Goal: Task Accomplishment & Management: Complete application form

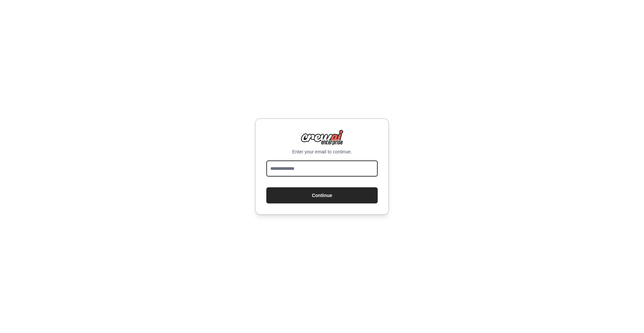
click at [315, 166] on input "email" at bounding box center [321, 168] width 111 height 16
type input "**********"
click at [319, 195] on button "Continue" at bounding box center [321, 195] width 111 height 16
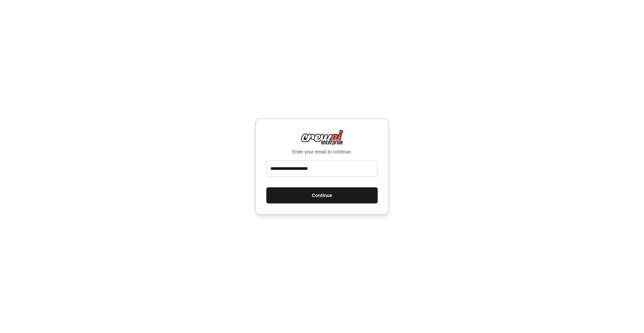
click at [319, 195] on button "Continue" at bounding box center [321, 195] width 111 height 16
click at [337, 168] on input "**********" at bounding box center [321, 168] width 111 height 16
click at [324, 196] on button "Continue" at bounding box center [321, 195] width 111 height 16
click at [324, 195] on button "Continue" at bounding box center [321, 195] width 111 height 16
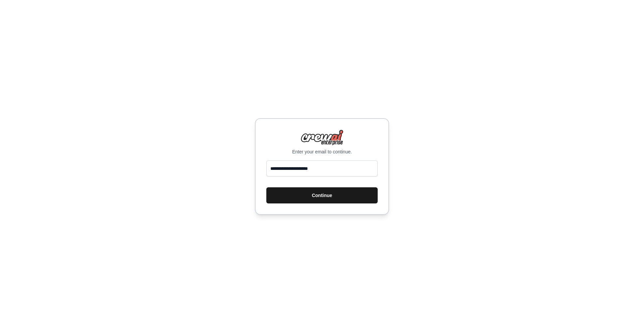
click at [324, 195] on button "Continue" at bounding box center [321, 195] width 111 height 16
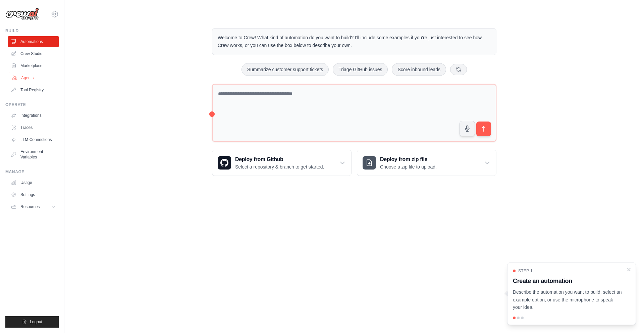
click at [20, 78] on link "Agents" at bounding box center [34, 77] width 51 height 11
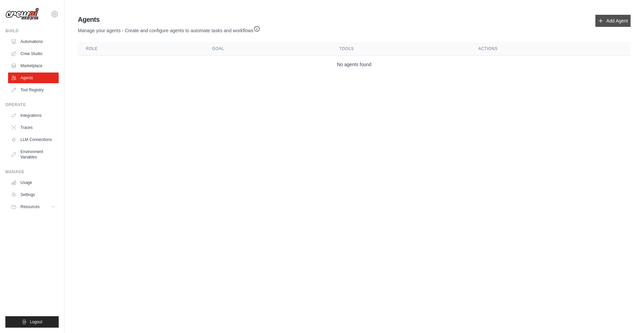
click at [616, 19] on link "Add Agent" at bounding box center [612, 21] width 35 height 12
click at [609, 22] on link "Add Agent" at bounding box center [612, 21] width 35 height 12
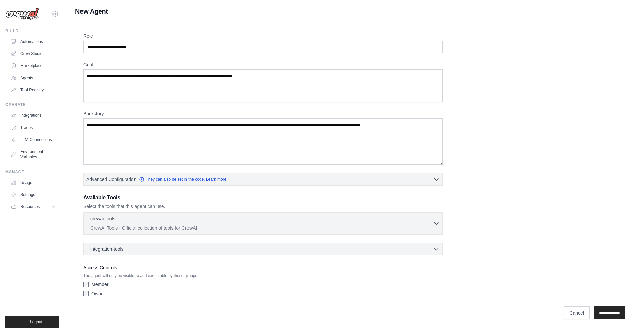
click at [434, 223] on icon "button" at bounding box center [436, 223] width 7 height 7
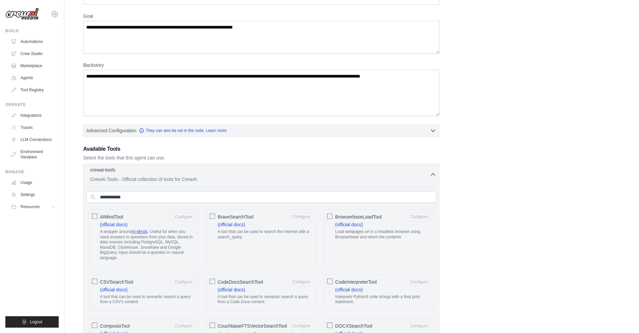
scroll to position [124, 0]
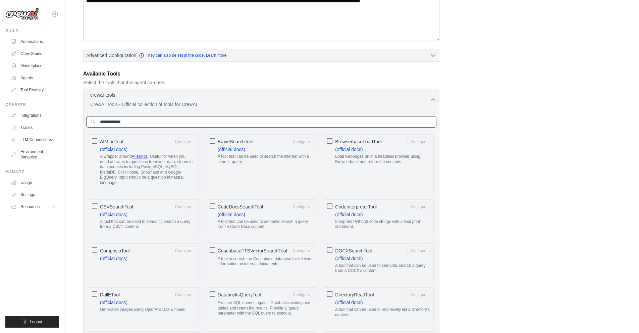
click at [248, 125] on input "text" at bounding box center [261, 121] width 350 height 11
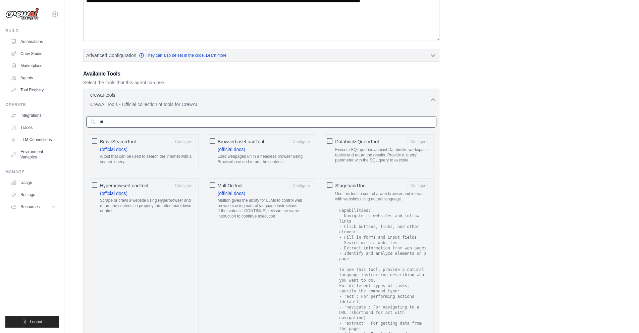
type input "*"
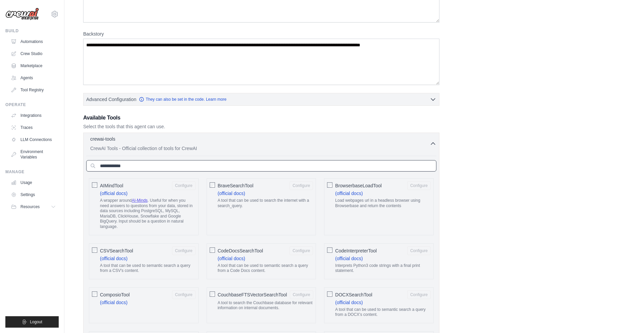
scroll to position [0, 0]
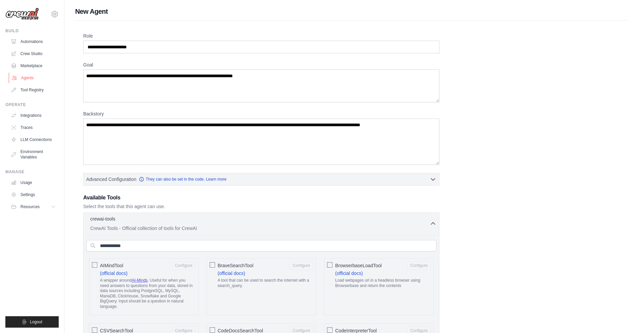
click at [42, 76] on link "Agents" at bounding box center [34, 77] width 51 height 11
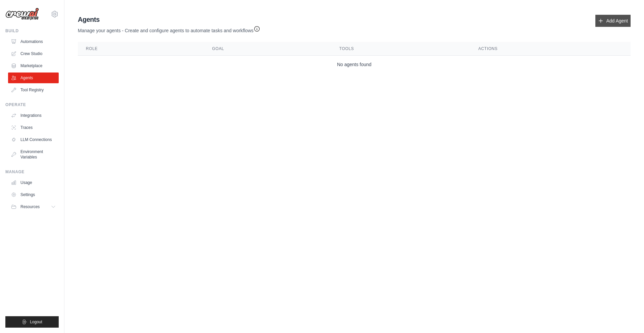
click at [615, 18] on link "Add Agent" at bounding box center [612, 21] width 35 height 12
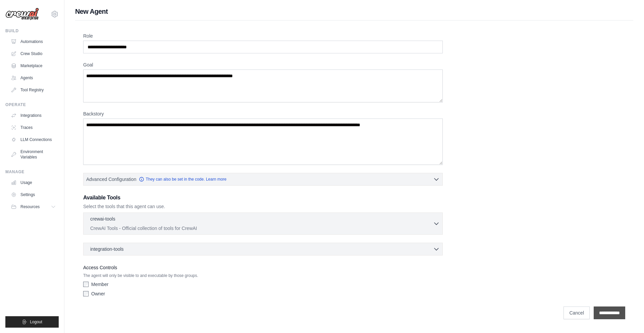
click at [603, 311] on input "**********" at bounding box center [610, 312] width 32 height 13
